Goal: Task Accomplishment & Management: Use online tool/utility

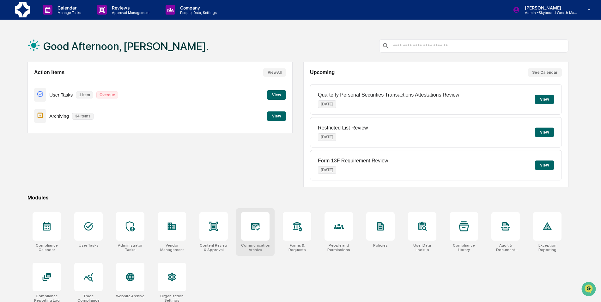
click at [250, 222] on div at bounding box center [255, 226] width 28 height 28
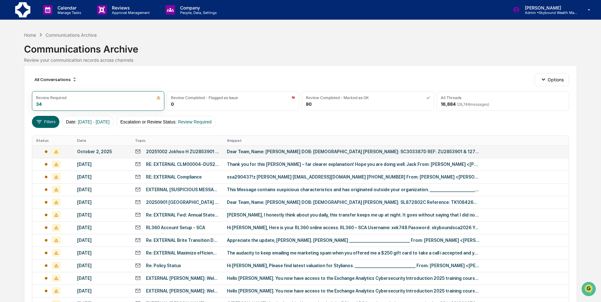
click at [296, 153] on div "Dear Team, Name: [PERSON_NAME] DOB: [DEMOGRAPHIC_DATA] [PERSON_NAME]: SC303387D…" at bounding box center [353, 151] width 253 height 5
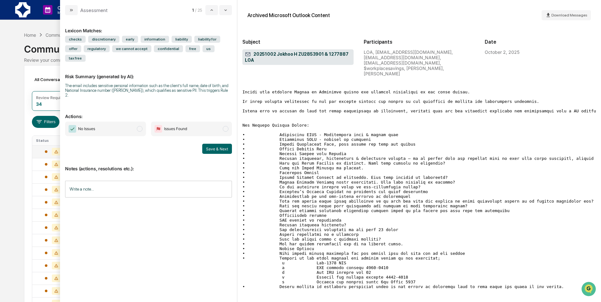
scroll to position [79, 0]
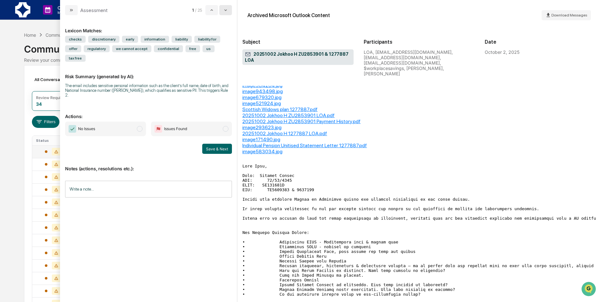
click at [226, 15] on button "modal" at bounding box center [225, 10] width 13 height 10
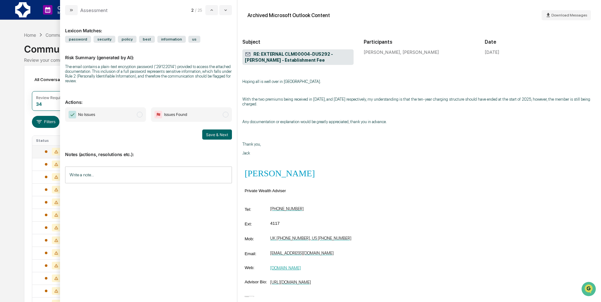
scroll to position [1202, 0]
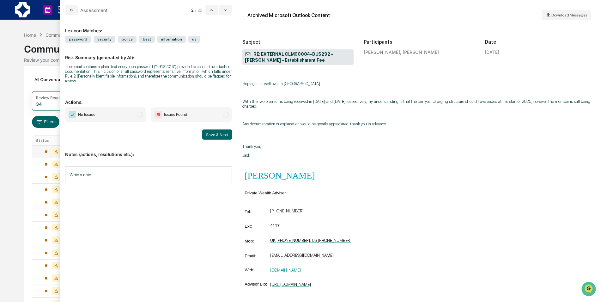
click at [127, 118] on span "No Issues" at bounding box center [105, 114] width 81 height 15
click at [231, 131] on button "Save & Next" at bounding box center [217, 134] width 30 height 10
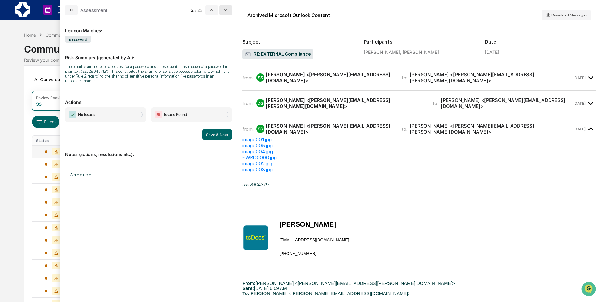
click at [225, 9] on icon "modal" at bounding box center [225, 10] width 5 height 5
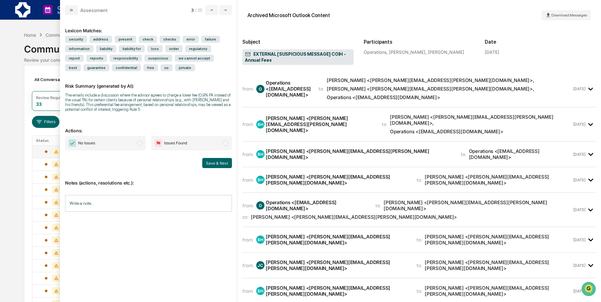
scroll to position [393, 0]
